Goal: Task Accomplishment & Management: Complete application form

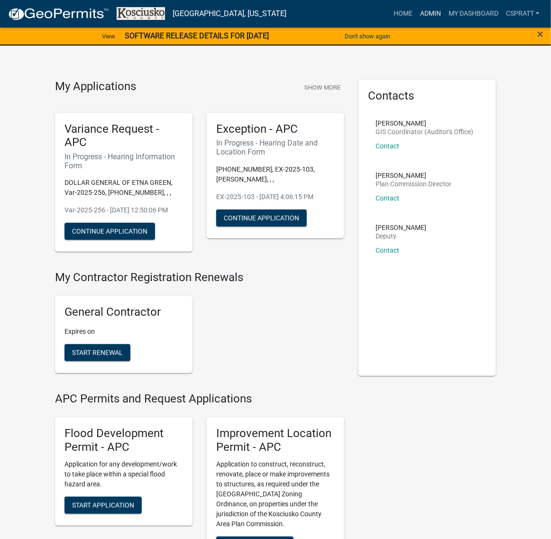
click at [416, 14] on link "Admin" at bounding box center [430, 14] width 28 height 18
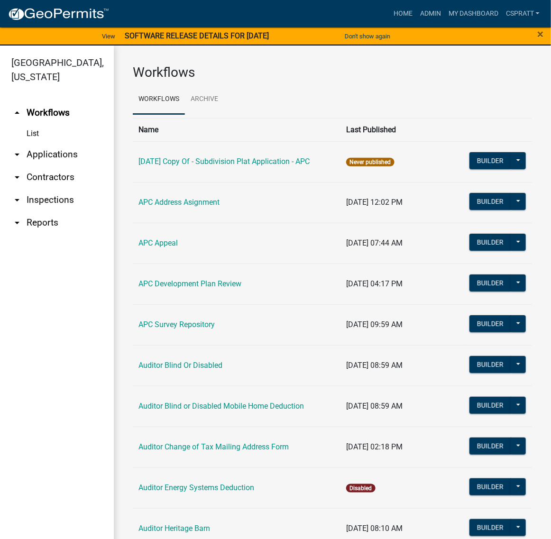
click at [62, 166] on link "arrow_drop_down Applications" at bounding box center [57, 154] width 114 height 23
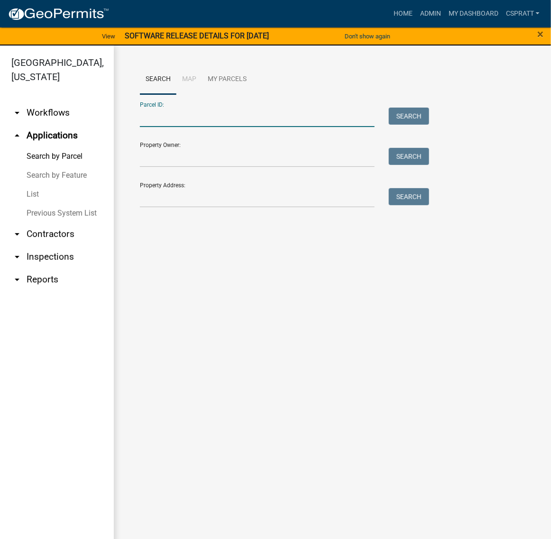
click at [149, 127] on input "Parcel ID:" at bounding box center [257, 117] width 235 height 19
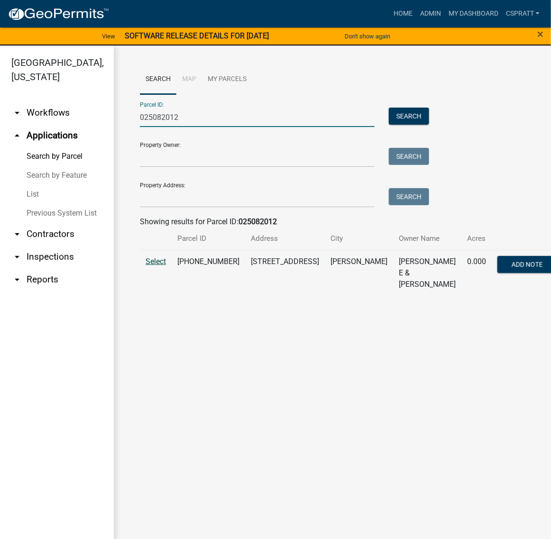
type input "025082012"
click at [162, 266] on span "Select" at bounding box center [155, 261] width 20 height 9
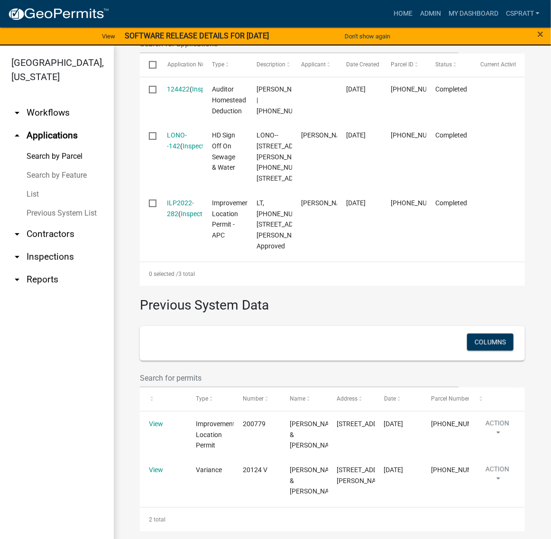
scroll to position [628, 0]
click at [390, 16] on link "Home" at bounding box center [403, 14] width 27 height 18
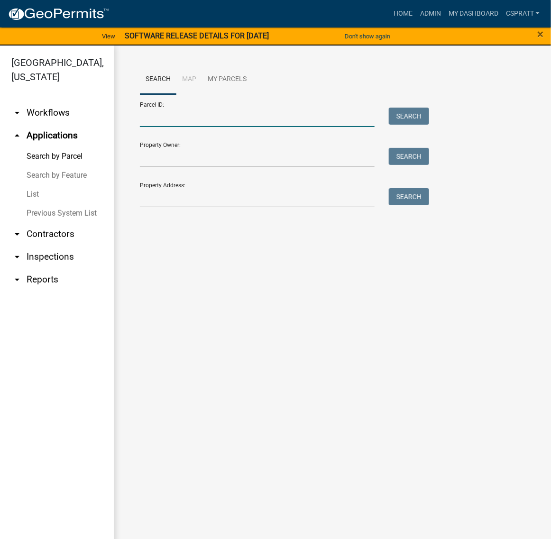
click at [160, 127] on input "Parcel ID:" at bounding box center [257, 117] width 235 height 19
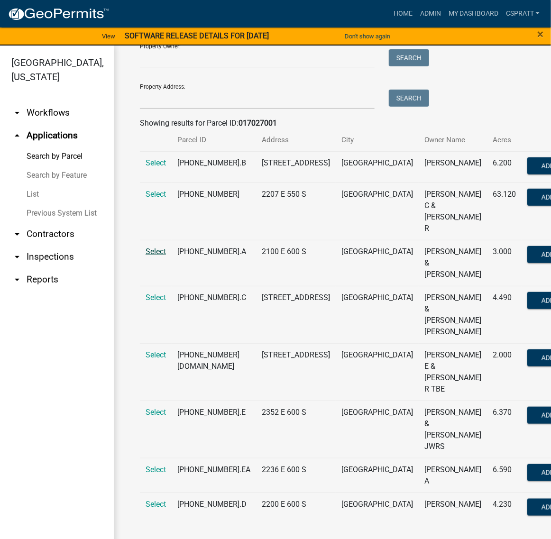
scroll to position [118, 0]
type input "017027001"
click at [159, 199] on span "Select" at bounding box center [155, 194] width 20 height 9
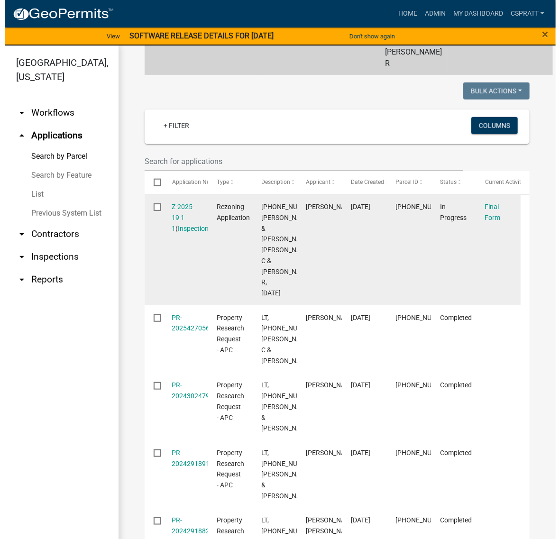
scroll to position [237, 0]
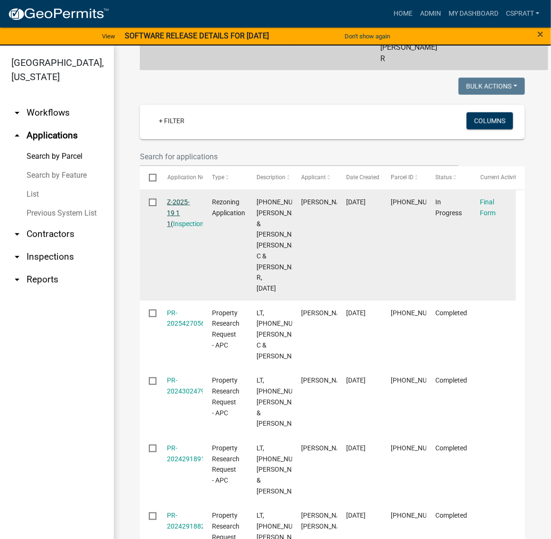
click at [184, 227] on link "Z-2025-19 1 1" at bounding box center [178, 212] width 23 height 29
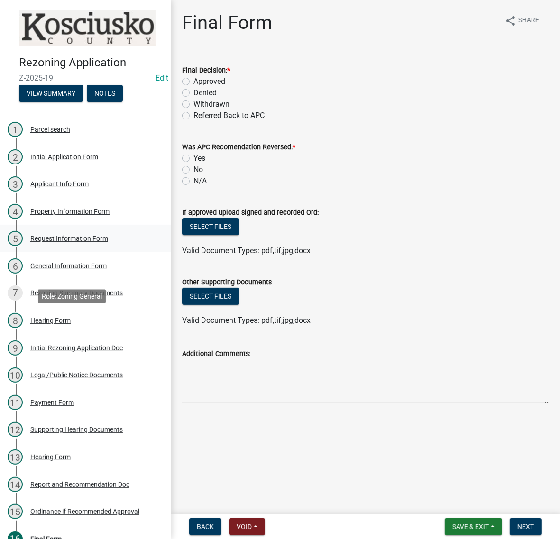
click at [86, 242] on div "Request Information Form" at bounding box center [69, 238] width 78 height 7
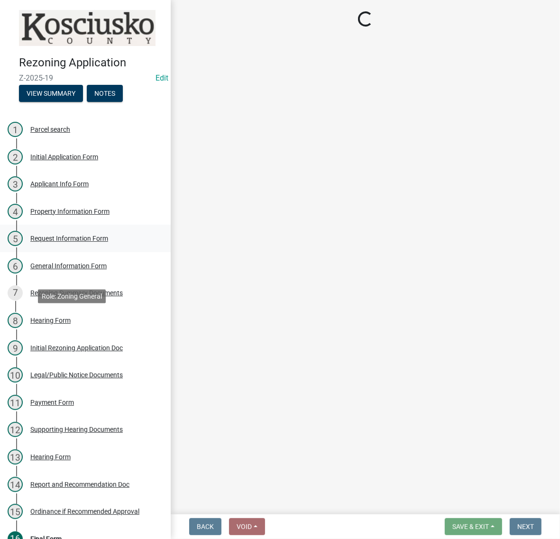
select select "ea119d11-e52e-4559-b746-af06211fe819"
select select "1a0df9d1-9b85-4f0f-a9bd-f69fcb724106"
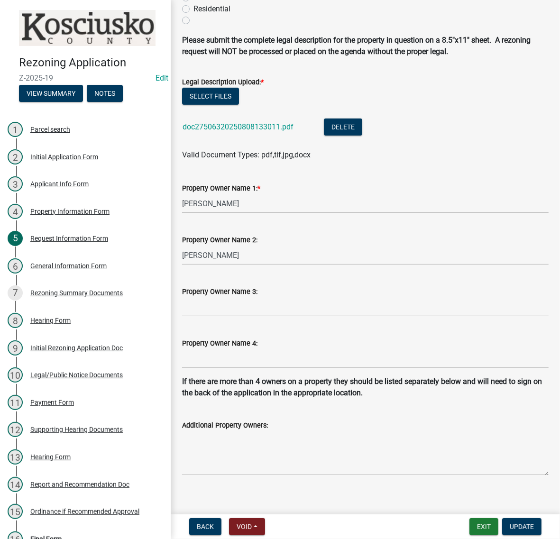
scroll to position [296, 0]
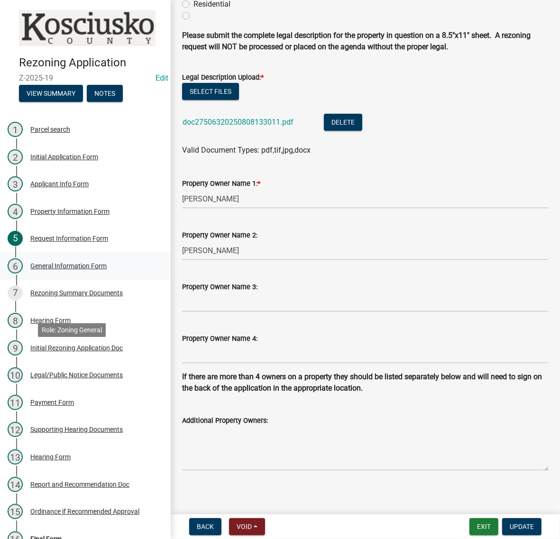
click at [124, 273] on div "6 General Information Form" at bounding box center [82, 265] width 148 height 15
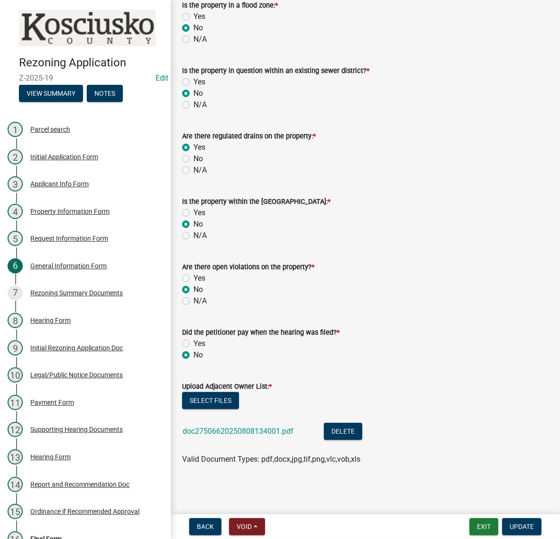
scroll to position [201, 0]
click at [65, 242] on div "Request Information Form" at bounding box center [69, 238] width 78 height 7
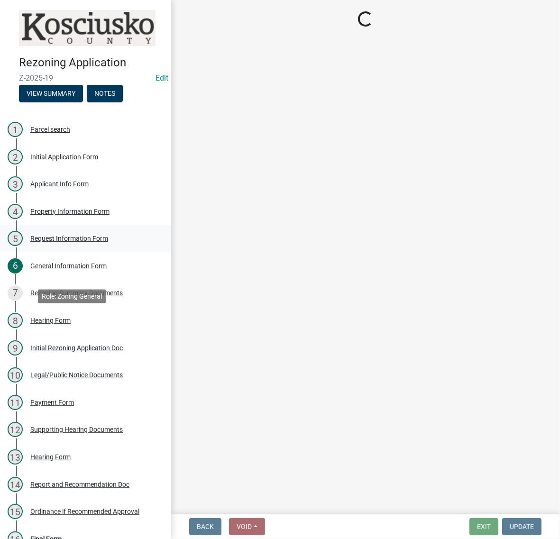
scroll to position [0, 0]
select select "ea119d11-e52e-4559-b746-af06211fe819"
select select "1a0df9d1-9b85-4f0f-a9bd-f69fcb724106"
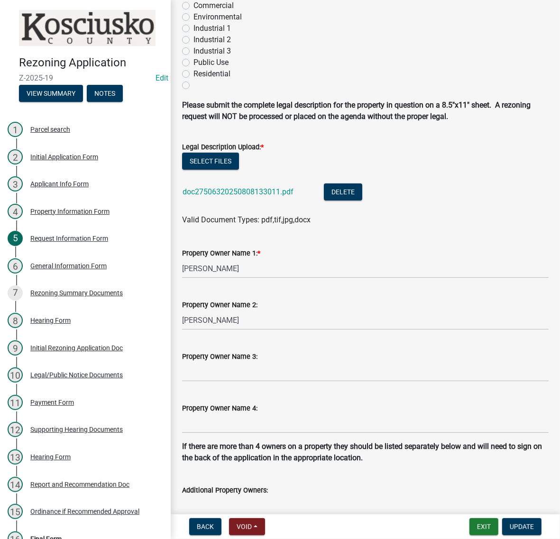
scroll to position [237, 0]
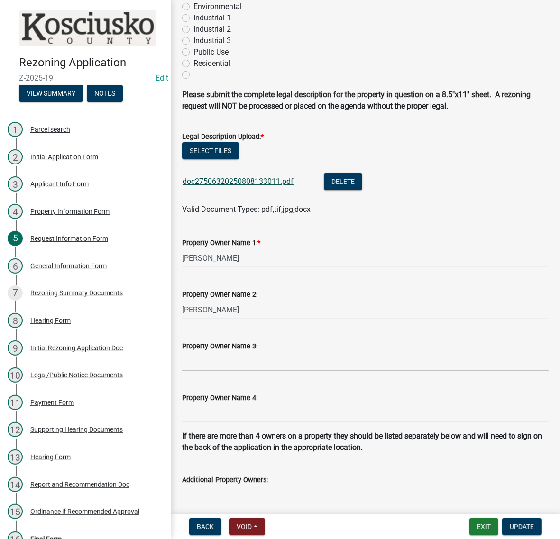
click at [293, 186] on link "doc27506320250808133011.pdf" at bounding box center [237, 181] width 111 height 9
